Goal: Task Accomplishment & Management: Complete application form

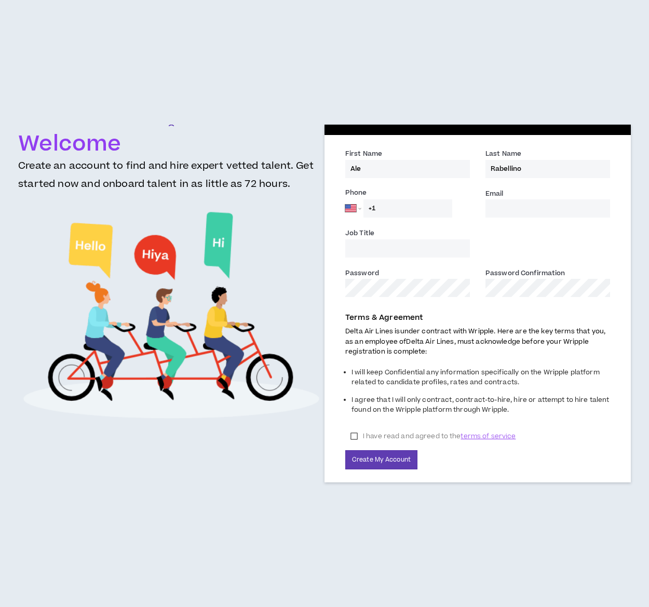
select select "US"
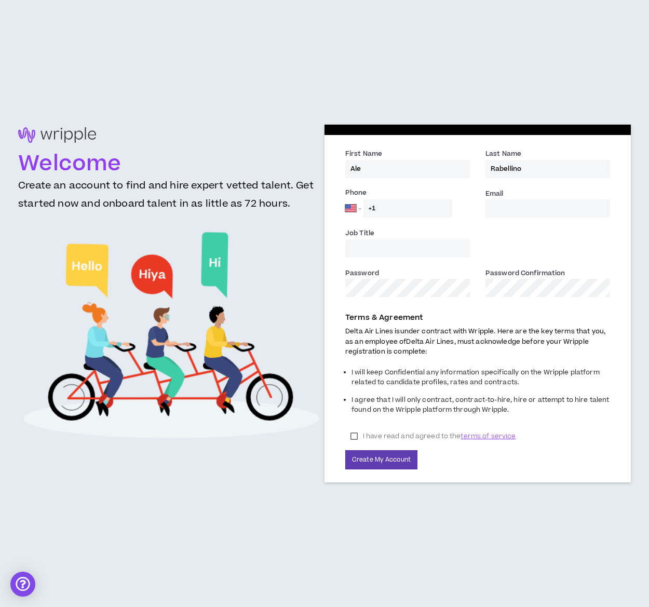
click at [559, 211] on input "Email *" at bounding box center [548, 208] width 125 height 18
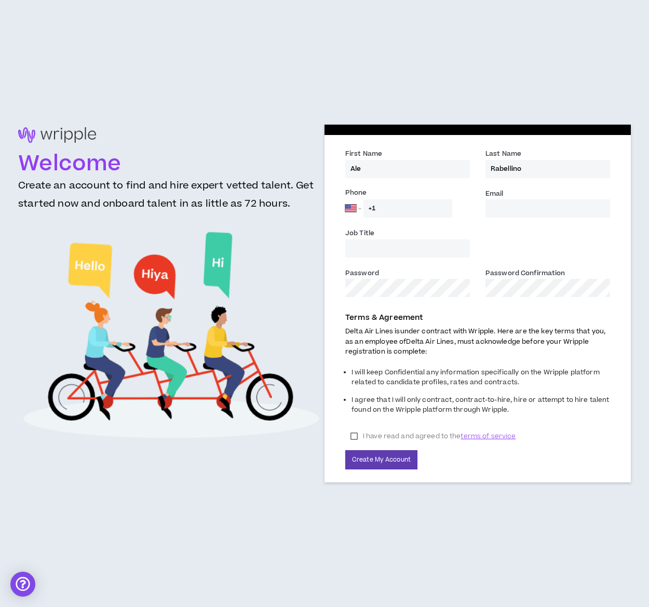
type input "[PERSON_NAME][EMAIL_ADDRESS][DOMAIN_NAME]"
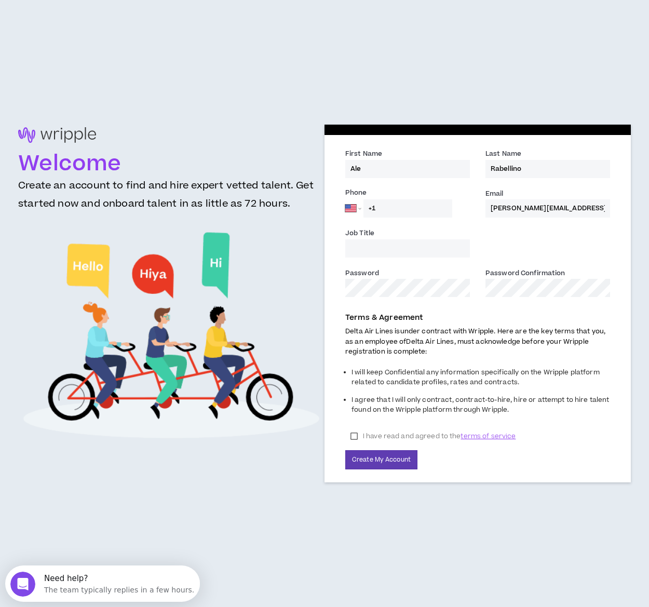
click at [445, 251] on input "Job Title" at bounding box center [407, 248] width 125 height 18
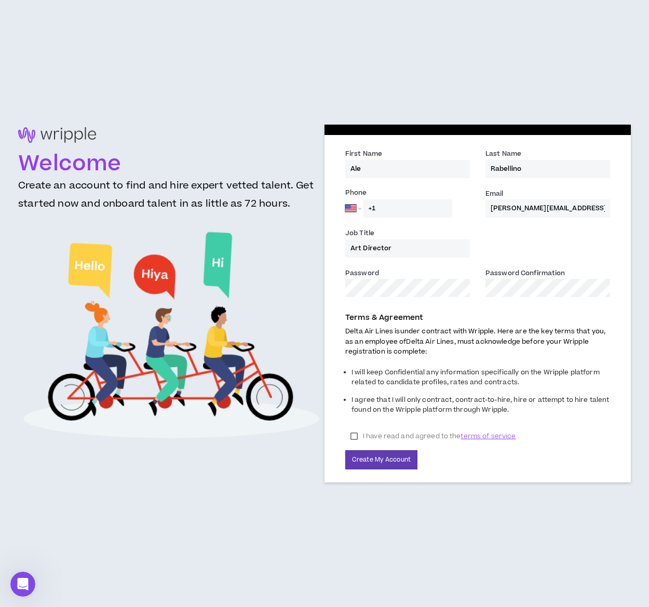
type input "Art Director"
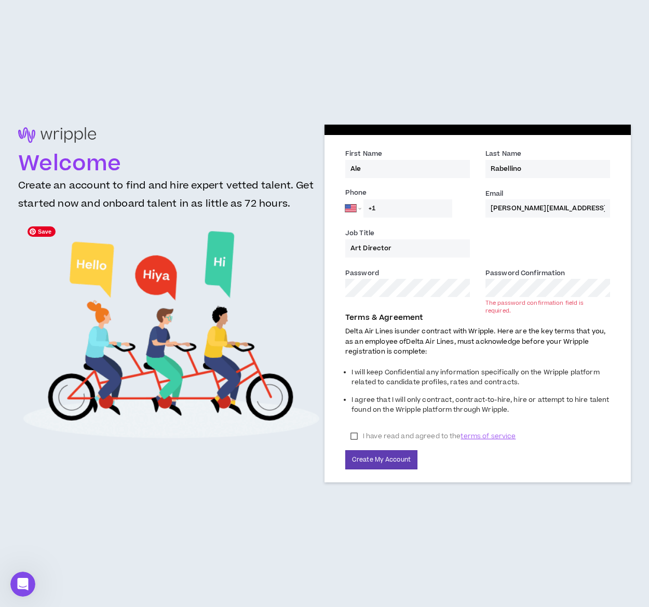
click at [309, 291] on div "Welcome Create an account to find and hire expert vetted talent. Get started no…" at bounding box center [324, 303] width 613 height 357
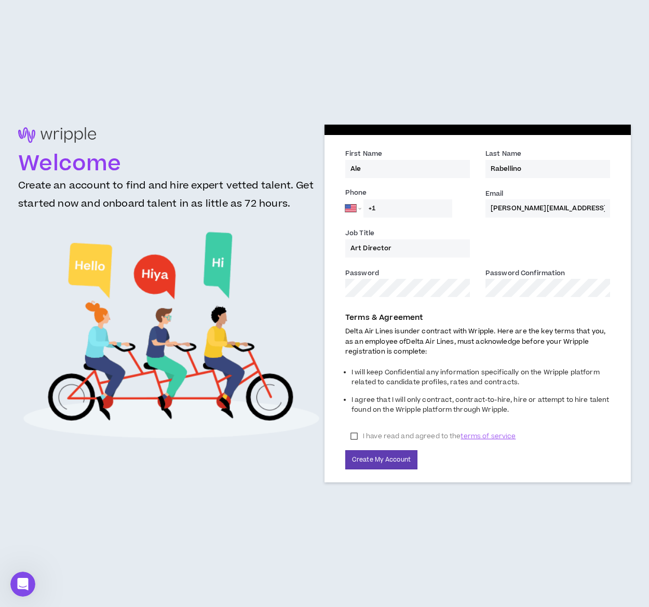
click at [355, 436] on label "I have read and agreed to the terms of service" at bounding box center [433, 437] width 176 height 16
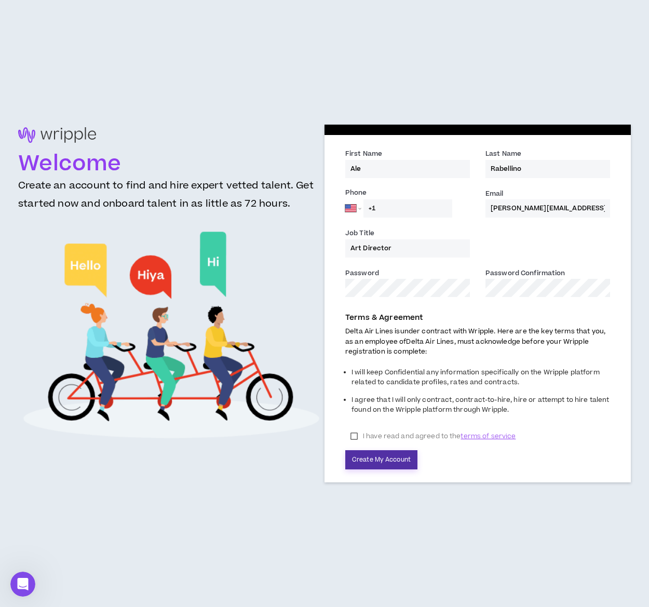
click at [370, 456] on button "Create My Account" at bounding box center [381, 459] width 72 height 19
click at [384, 460] on button "Create My Account" at bounding box center [381, 459] width 72 height 19
